Goal: Task Accomplishment & Management: Manage account settings

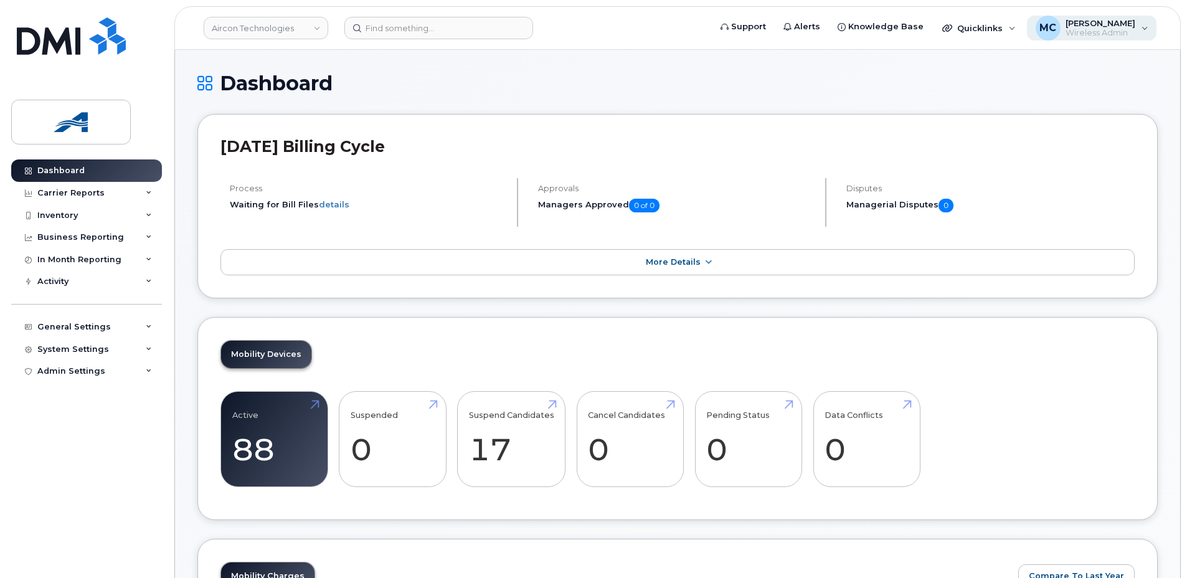
click at [1119, 24] on span "[PERSON_NAME]" at bounding box center [1101, 23] width 70 height 10
click at [921, 78] on h1 "Dashboard" at bounding box center [677, 83] width 961 height 22
click at [75, 116] on img at bounding box center [71, 122] width 96 height 36
click at [292, 29] on link "Aircon Technologies" at bounding box center [266, 28] width 125 height 22
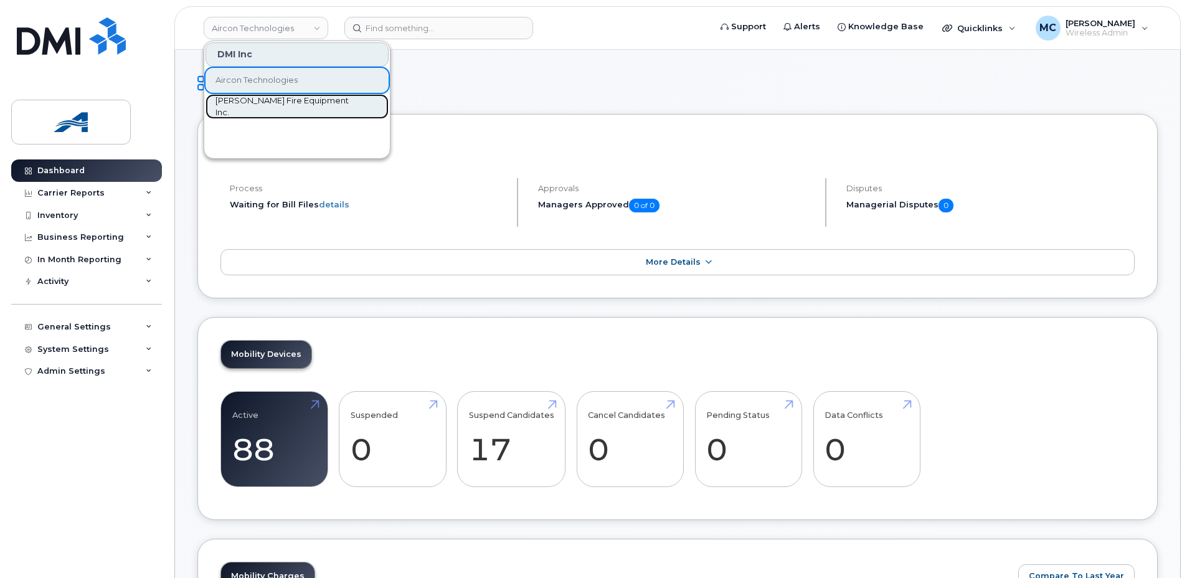
click at [252, 104] on span "[PERSON_NAME] Fire Equipment Inc." at bounding box center [287, 107] width 143 height 24
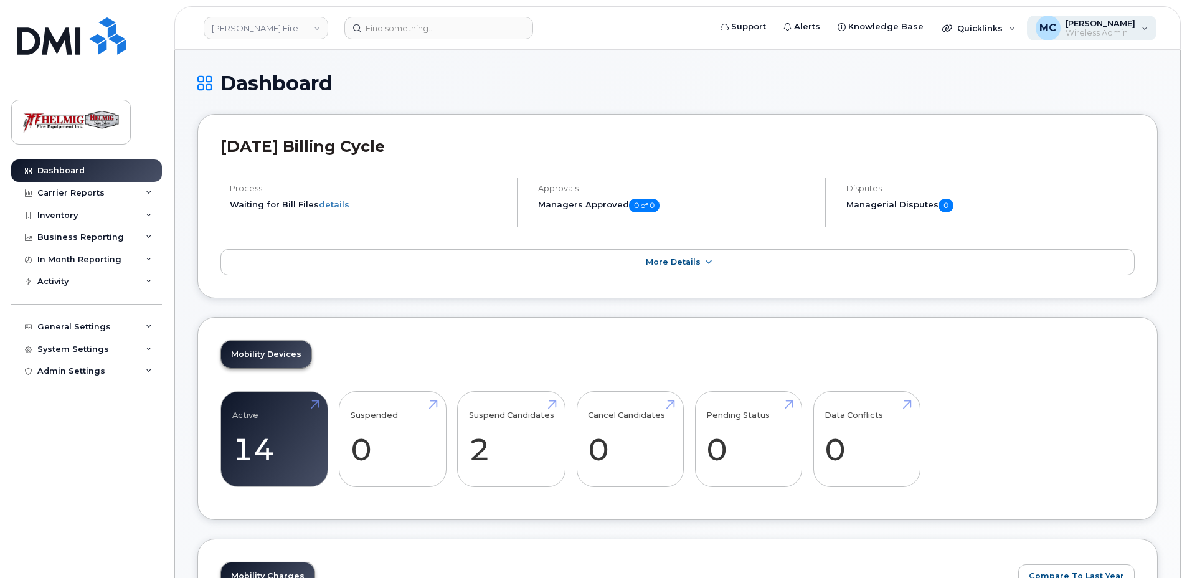
click at [1119, 25] on span "[PERSON_NAME]" at bounding box center [1101, 23] width 70 height 10
click at [109, 374] on div "Admin Settings" at bounding box center [86, 371] width 151 height 22
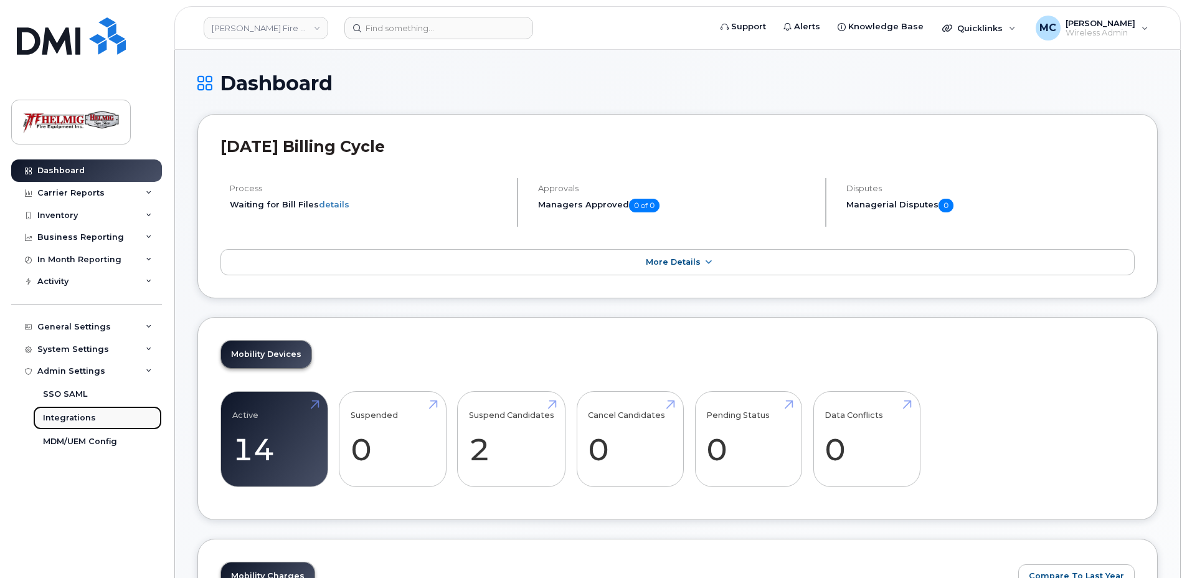
click at [80, 415] on div "Integrations" at bounding box center [69, 417] width 53 height 11
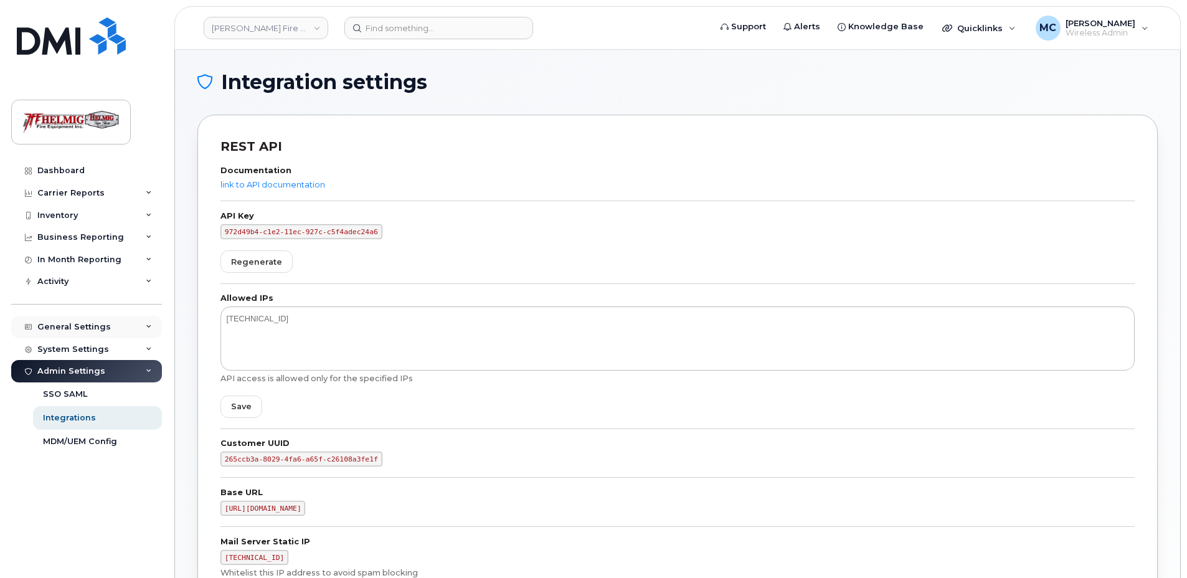
click at [128, 320] on div "General Settings" at bounding box center [86, 327] width 151 height 22
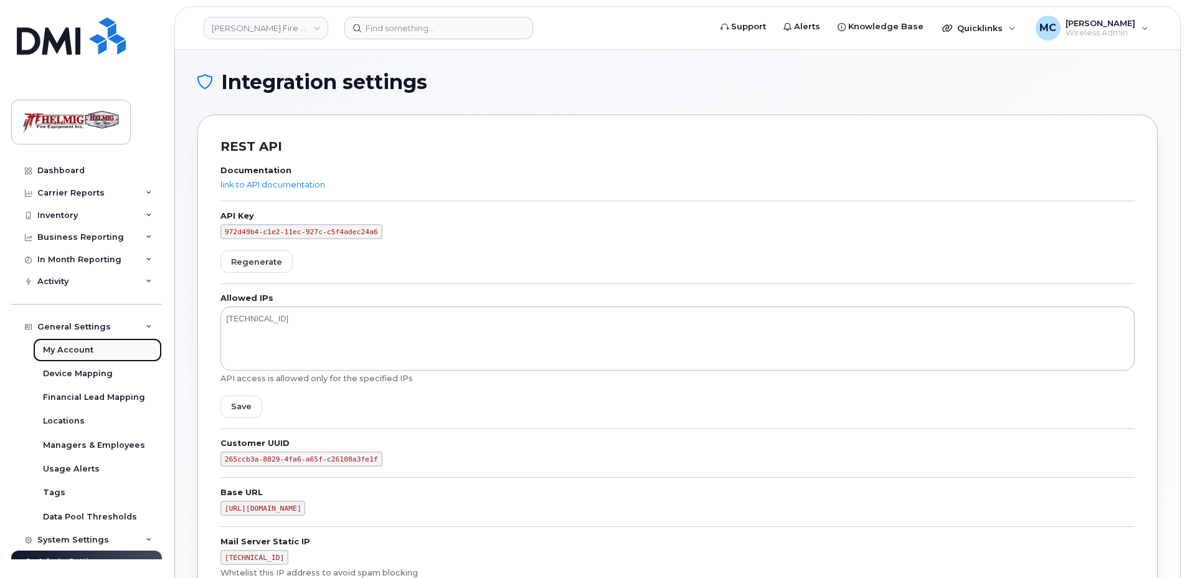
click at [80, 346] on div "My Account" at bounding box center [68, 350] width 50 height 11
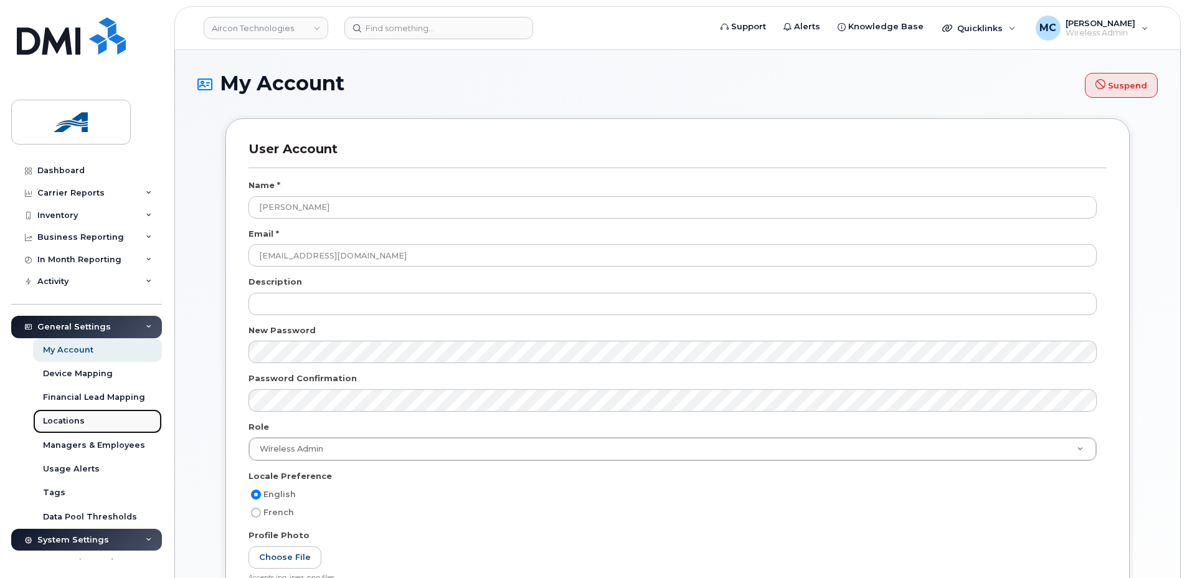
click at [78, 416] on div "Locations" at bounding box center [64, 421] width 42 height 11
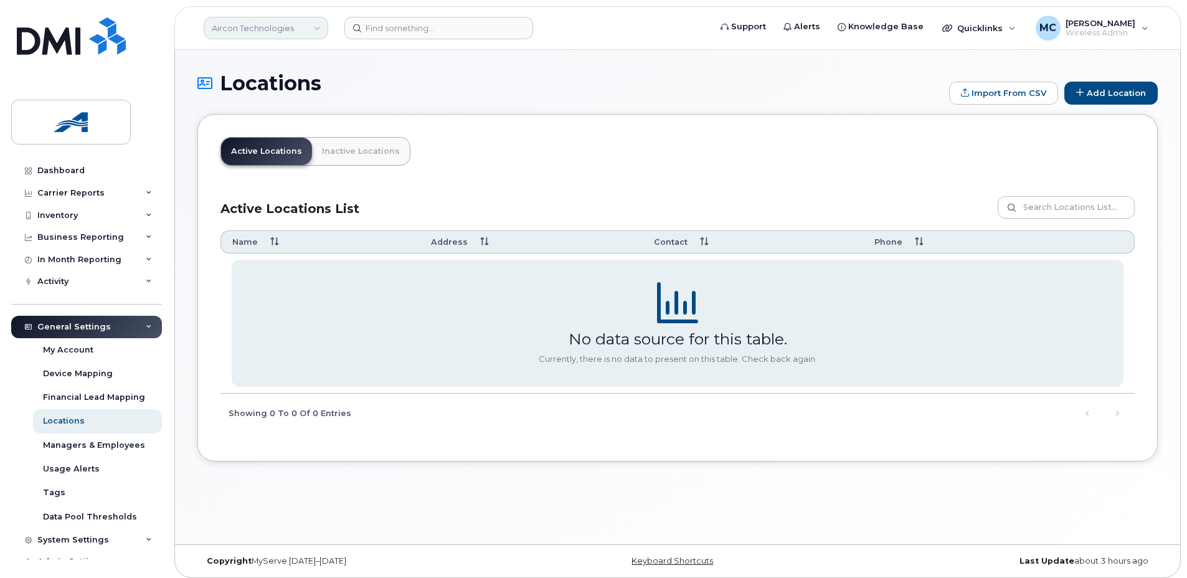
click at [296, 19] on link "Aircon Technologies" at bounding box center [266, 28] width 125 height 22
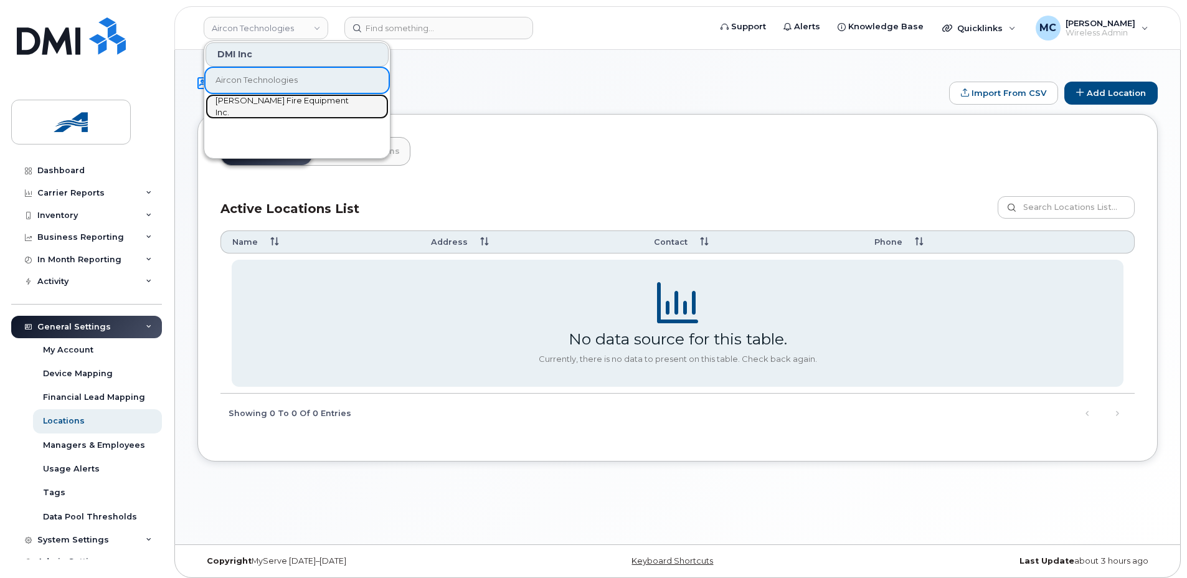
click at [262, 107] on span "[PERSON_NAME] Fire Equipment Inc." at bounding box center [287, 107] width 143 height 24
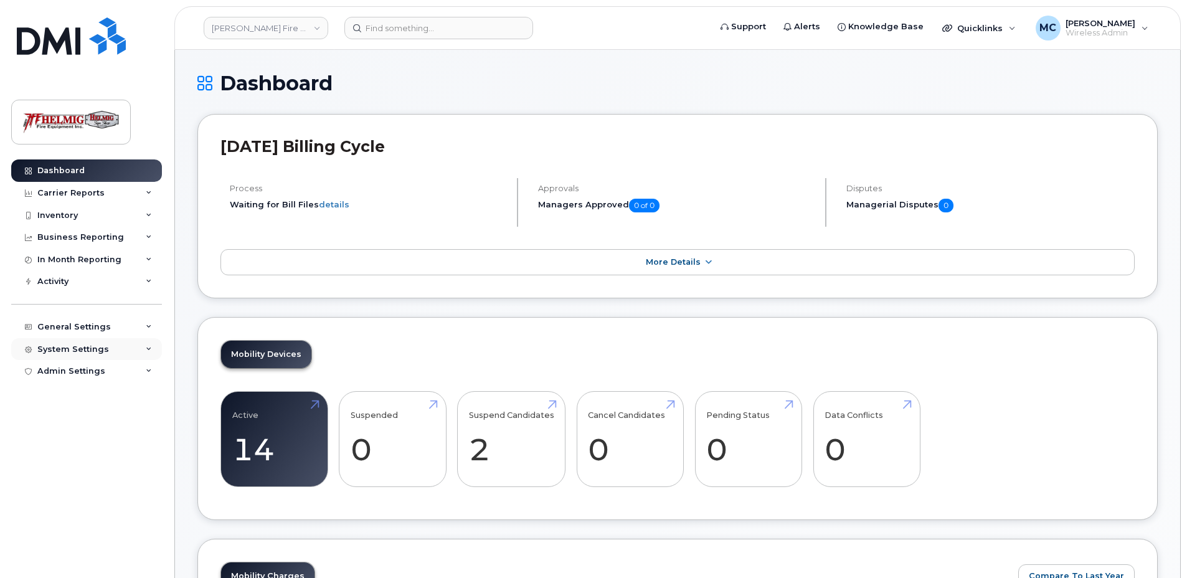
click at [148, 348] on icon at bounding box center [149, 349] width 6 height 6
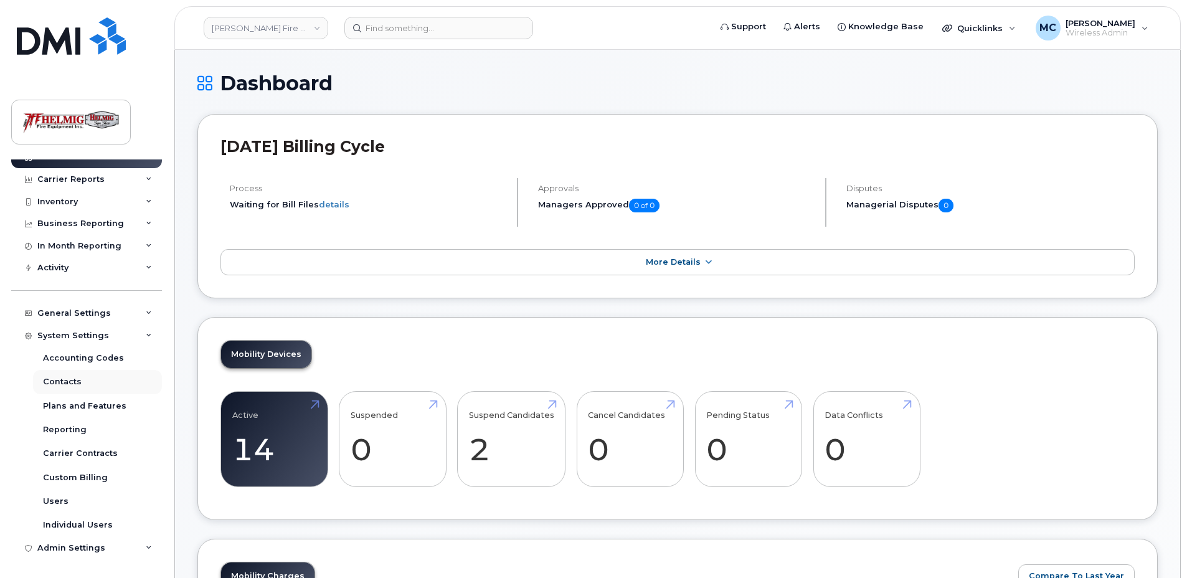
scroll to position [104, 0]
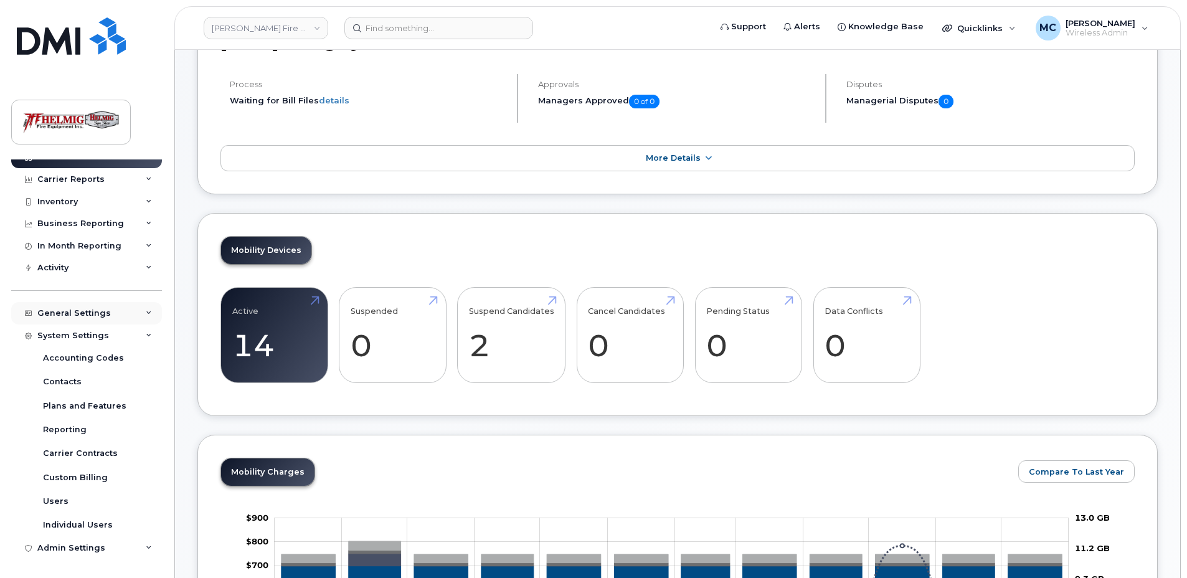
click at [146, 313] on icon at bounding box center [149, 313] width 6 height 6
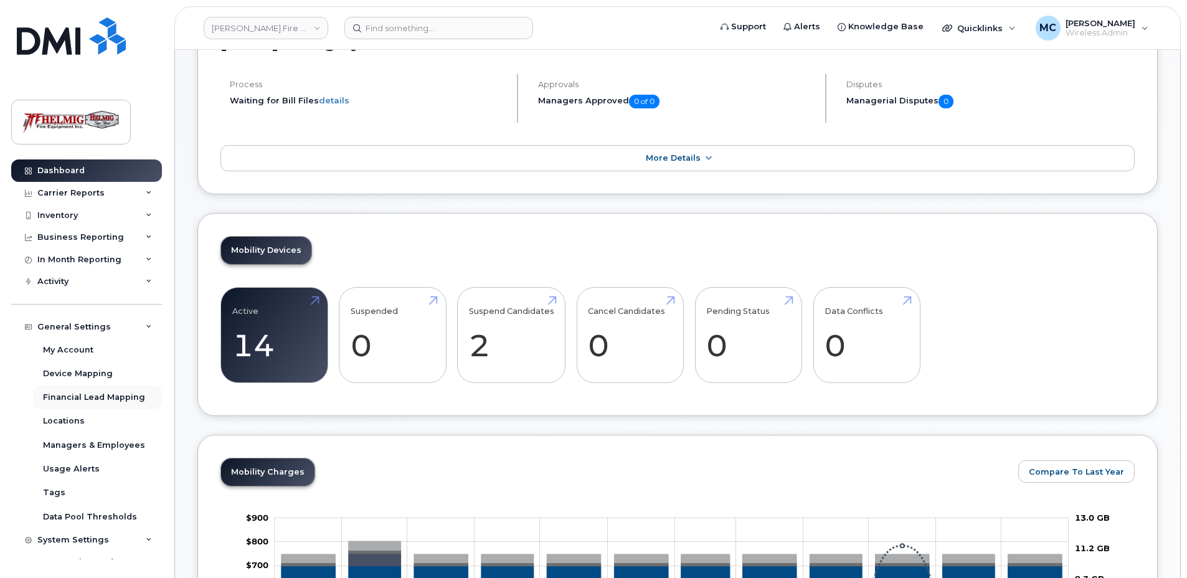
scroll to position [204, 0]
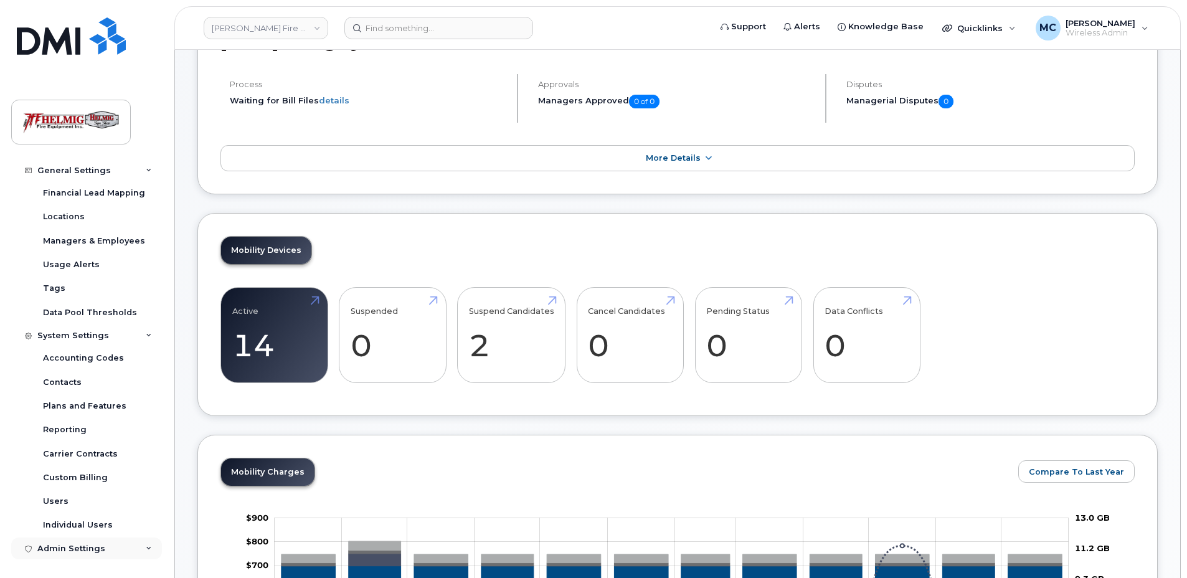
click at [140, 543] on div "Admin Settings" at bounding box center [86, 549] width 151 height 22
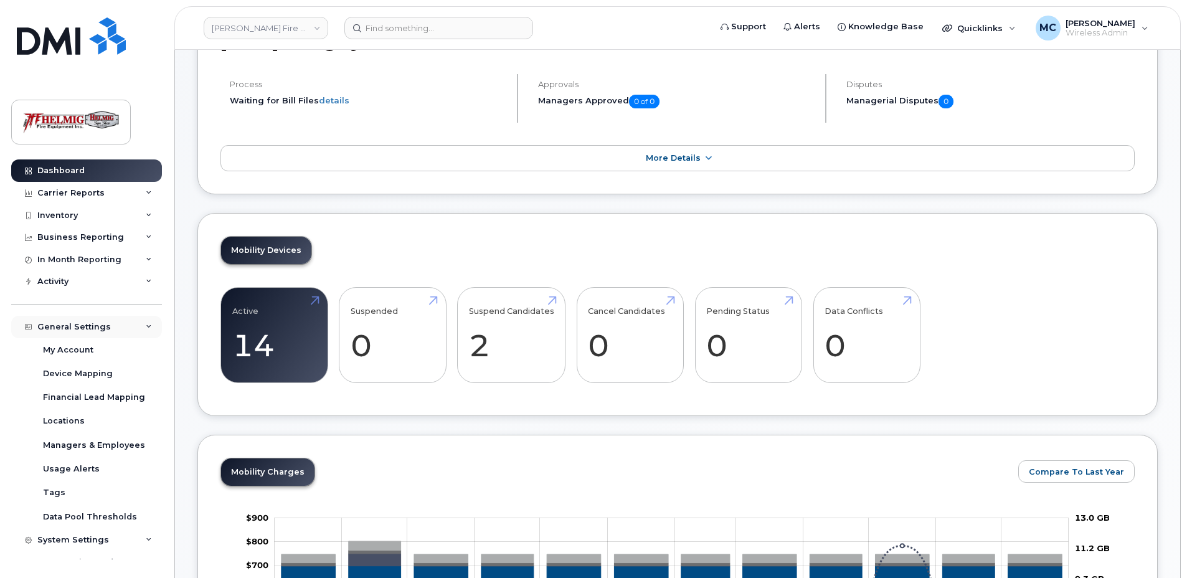
scroll to position [0, 0]
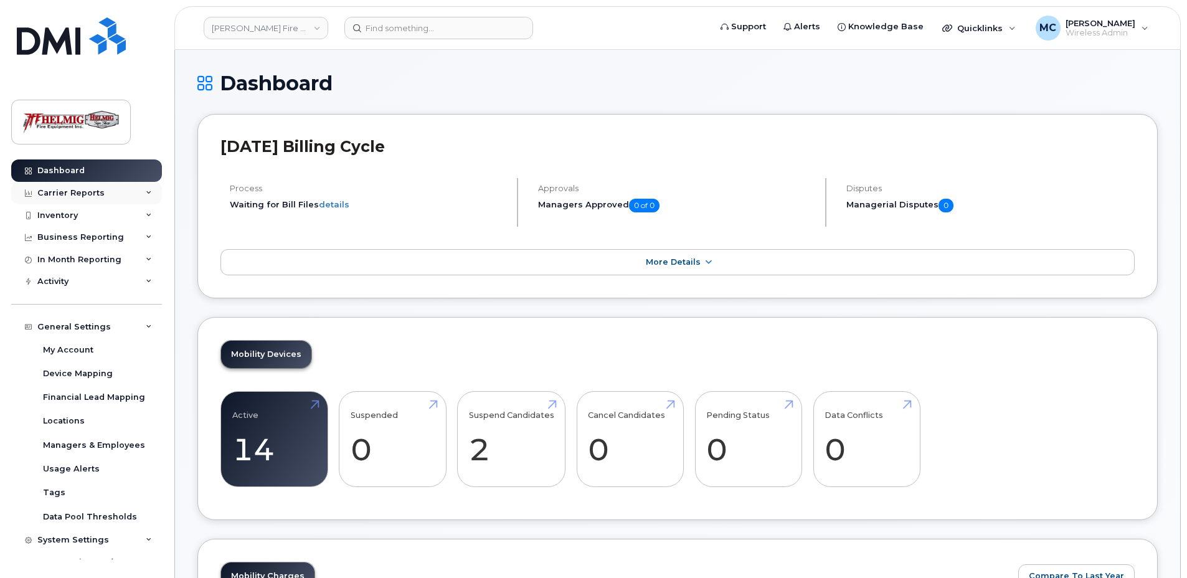
click at [146, 192] on icon at bounding box center [149, 193] width 6 height 6
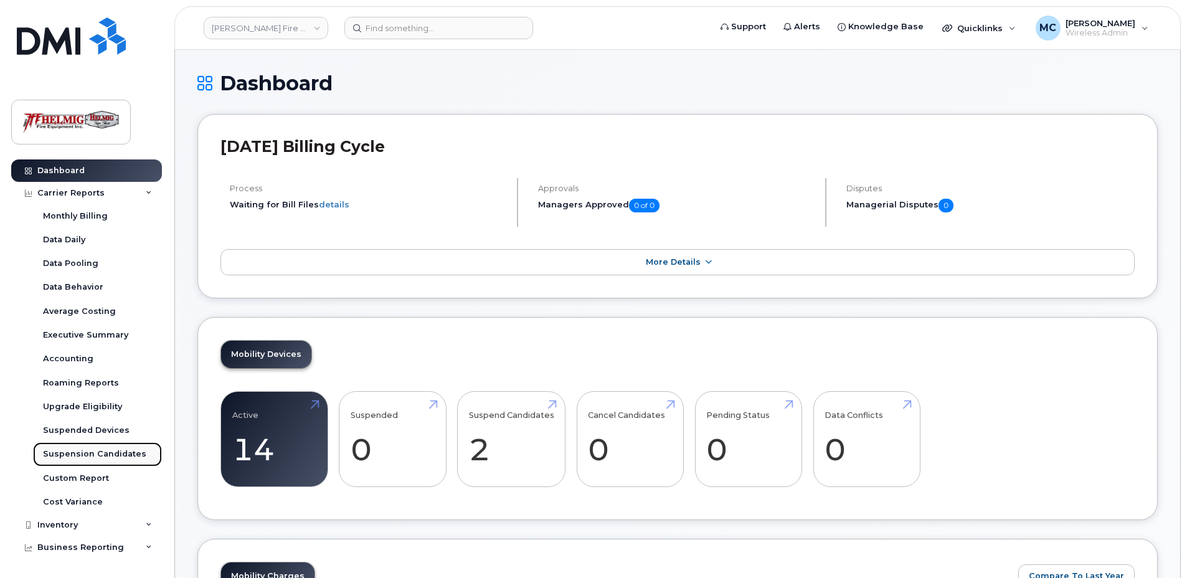
click at [85, 453] on div "Suspension Candidates" at bounding box center [94, 454] width 103 height 11
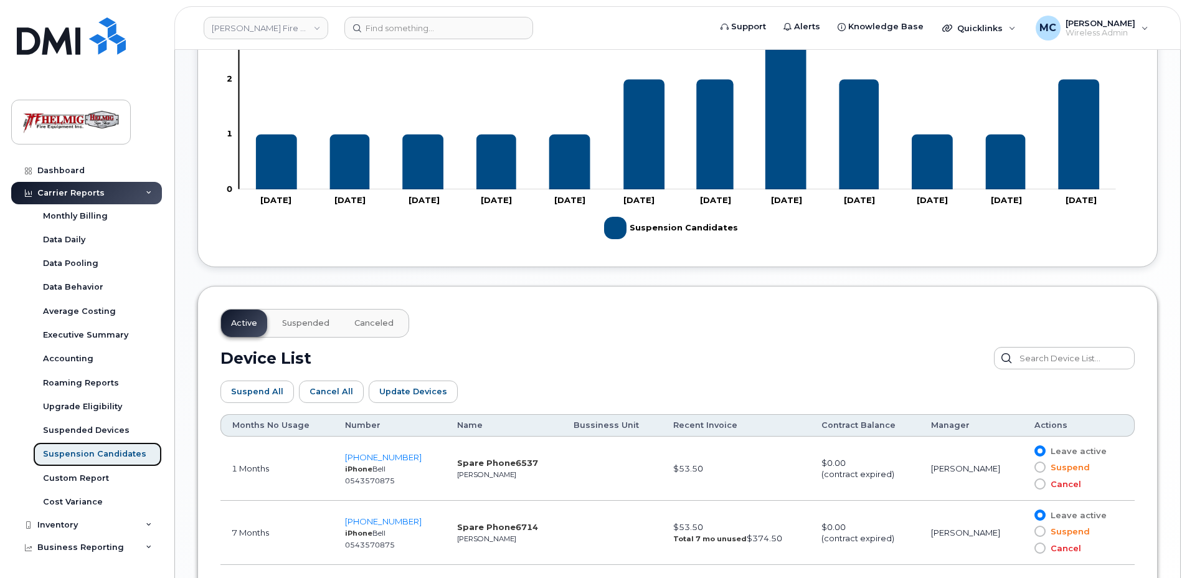
scroll to position [496, 0]
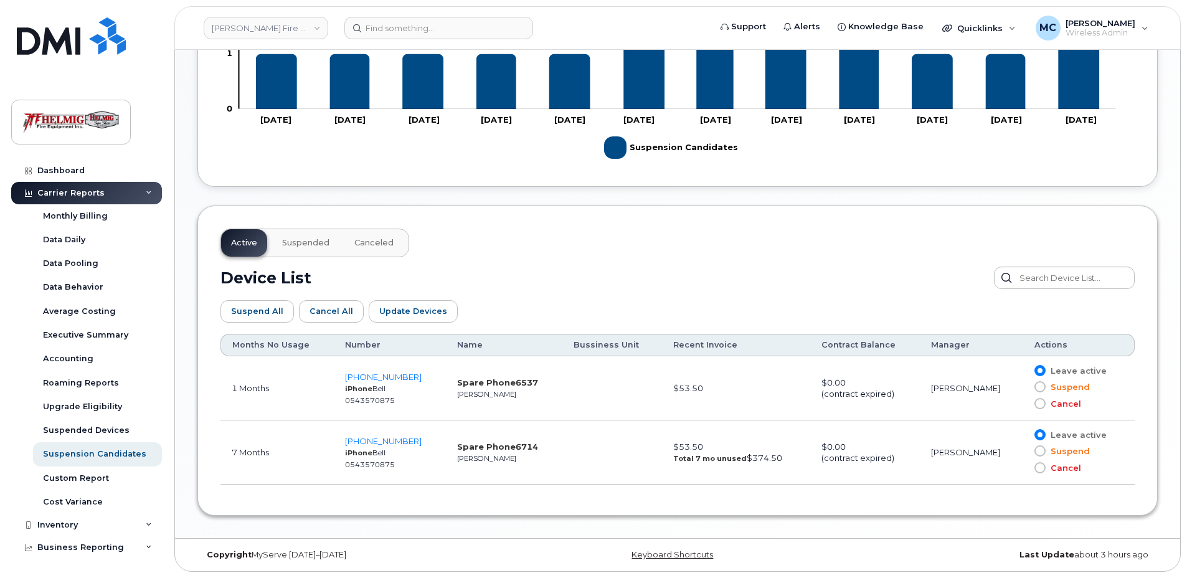
click at [297, 239] on span "Suspended" at bounding box center [305, 243] width 47 height 10
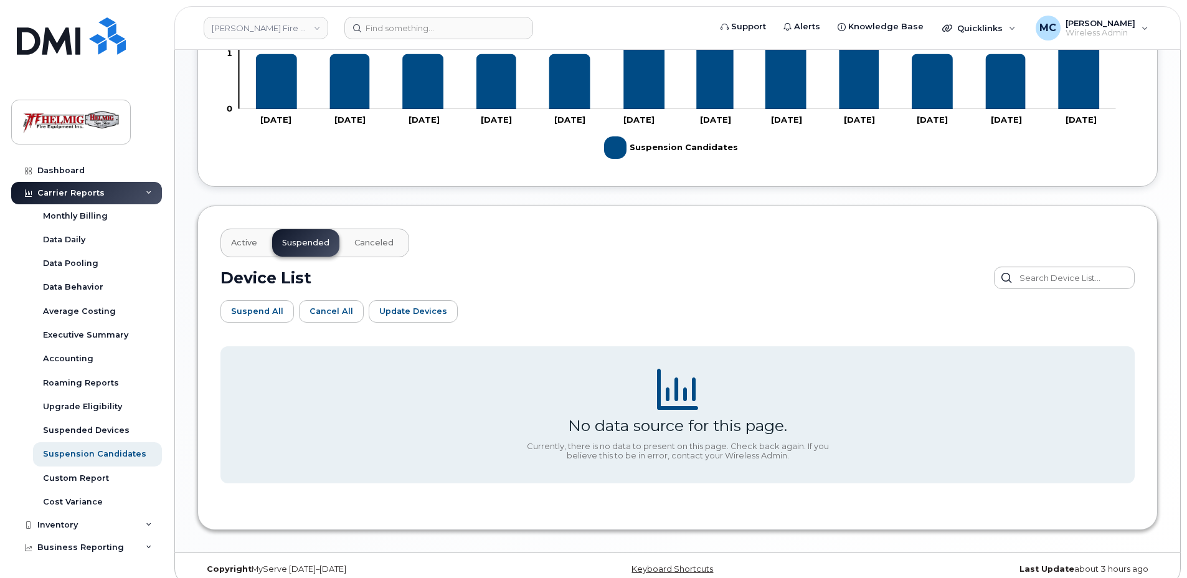
click at [345, 239] on button "Canceled" at bounding box center [374, 242] width 59 height 27
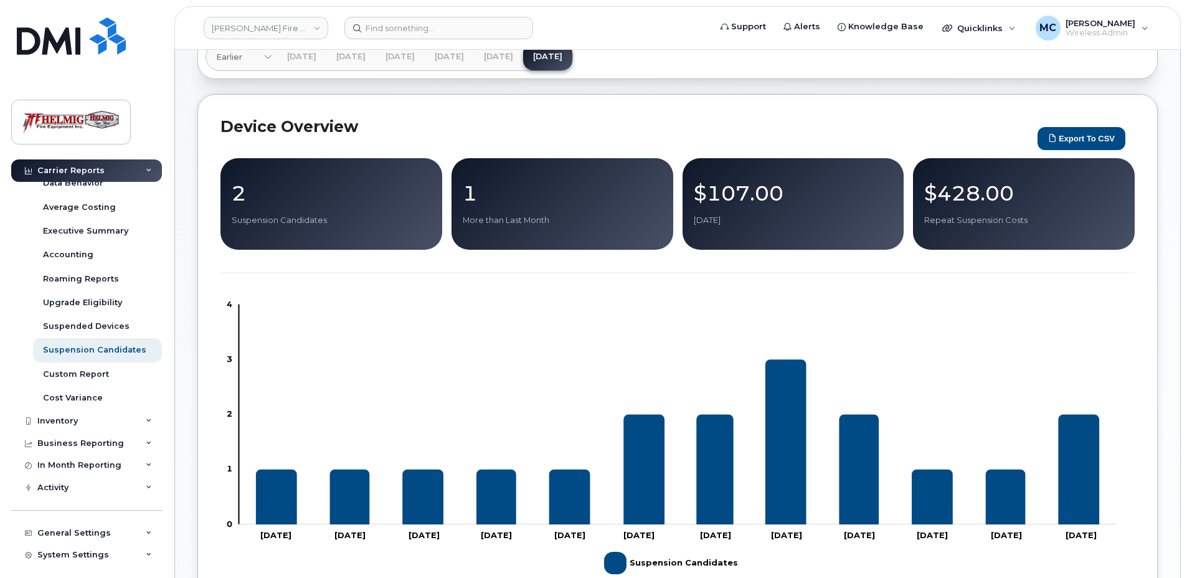
scroll to position [133, 0]
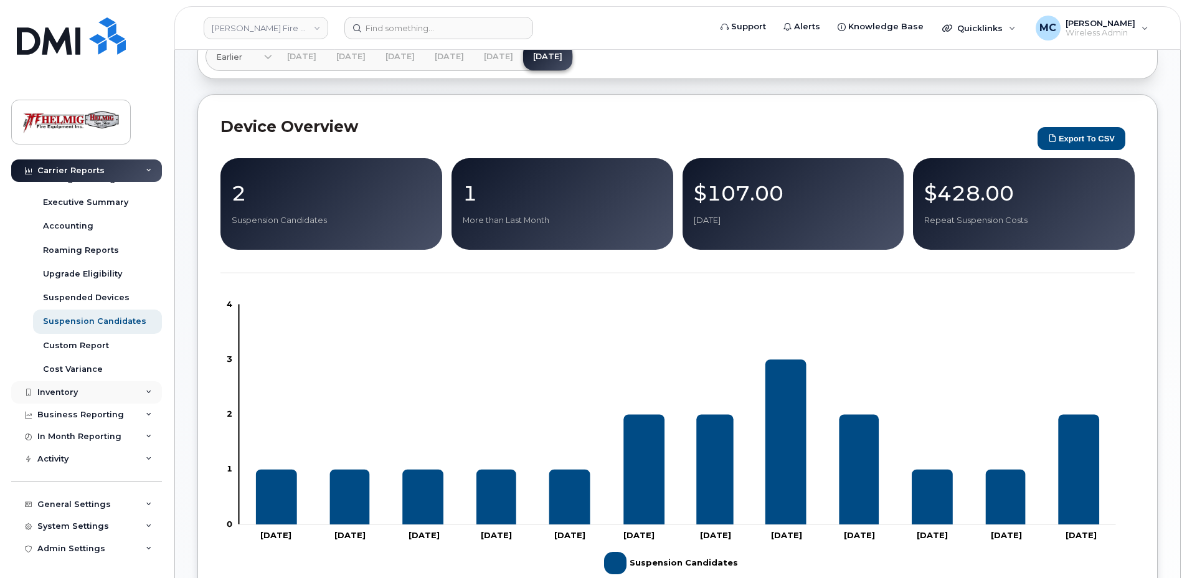
click at [85, 388] on div "Inventory" at bounding box center [86, 392] width 151 height 22
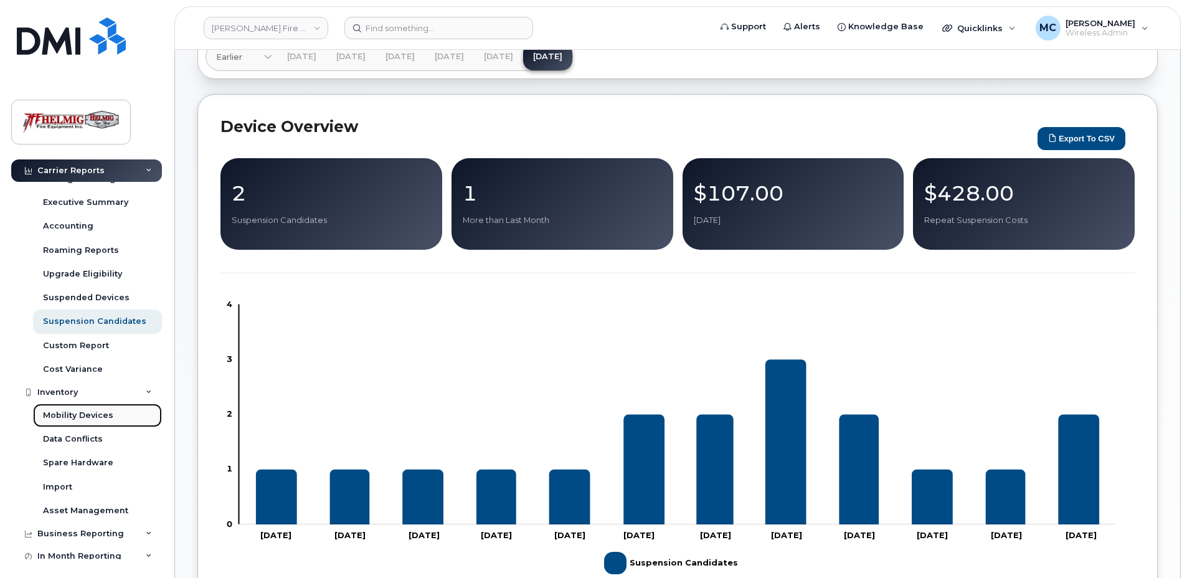
click at [90, 415] on div "Mobility Devices" at bounding box center [78, 415] width 70 height 11
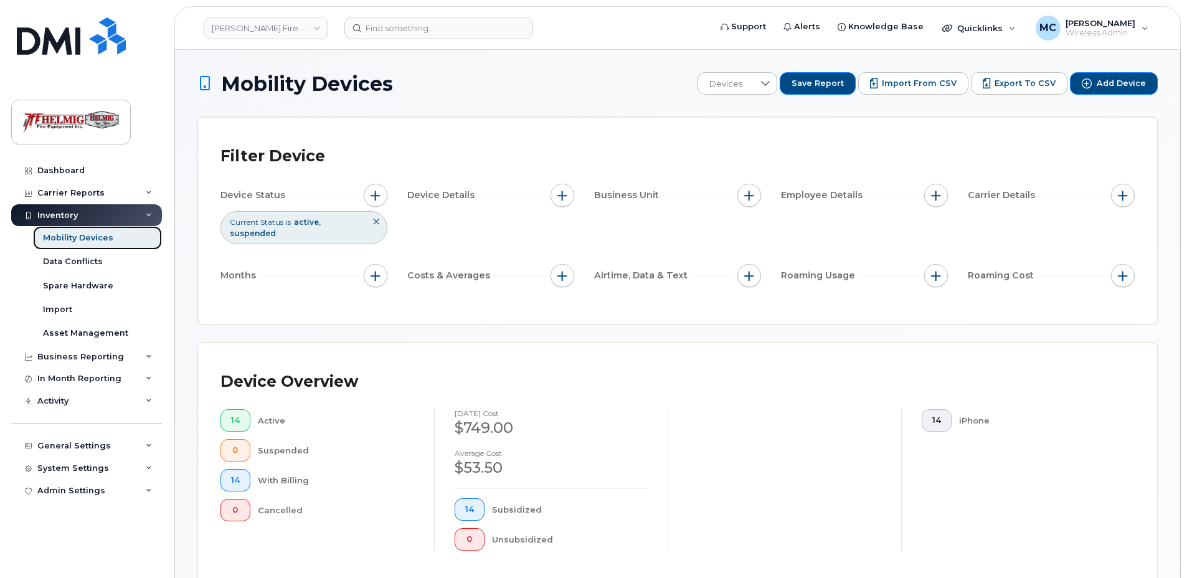
click at [113, 235] on link "Mobility Devices" at bounding box center [97, 238] width 129 height 24
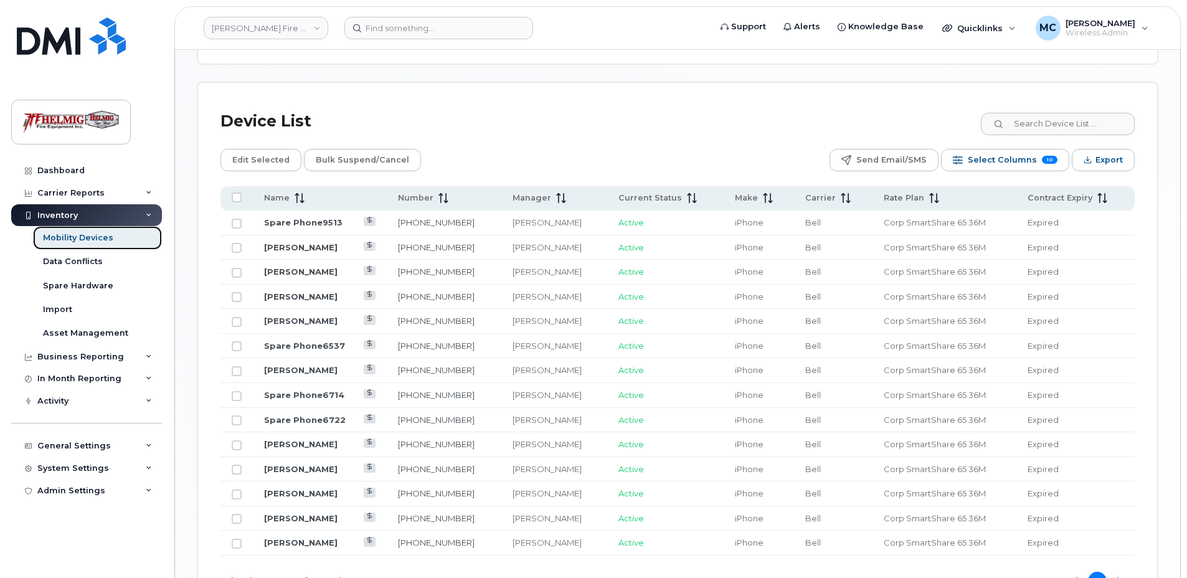
scroll to position [611, 0]
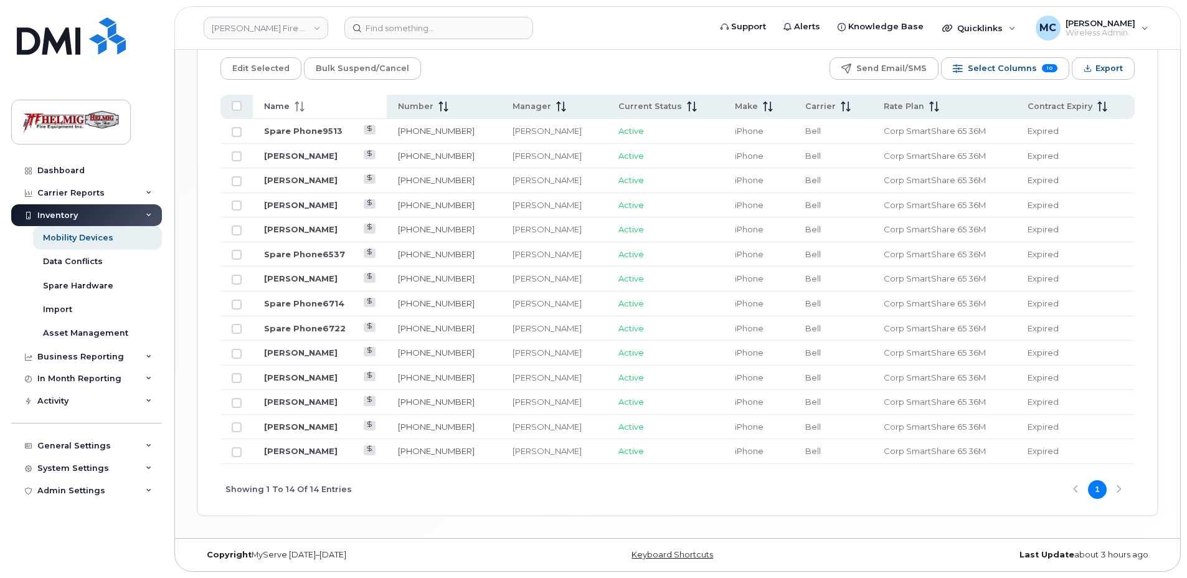
click at [300, 105] on icon at bounding box center [300, 107] width 10 height 10
drag, startPoint x: 869, startPoint y: 132, endPoint x: 981, endPoint y: 132, distance: 111.5
click at [981, 132] on td "Corp SmartShare 65 36M" at bounding box center [945, 131] width 144 height 25
